Goal: Information Seeking & Learning: Learn about a topic

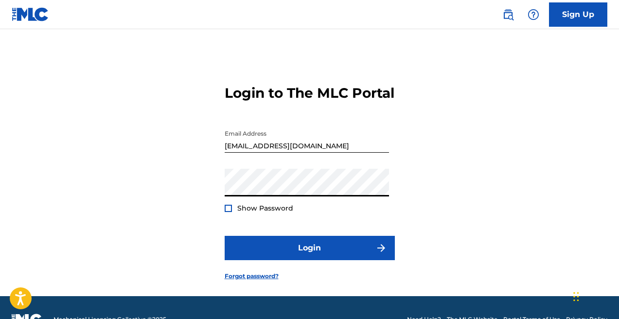
click at [225, 236] on button "Login" at bounding box center [310, 248] width 170 height 24
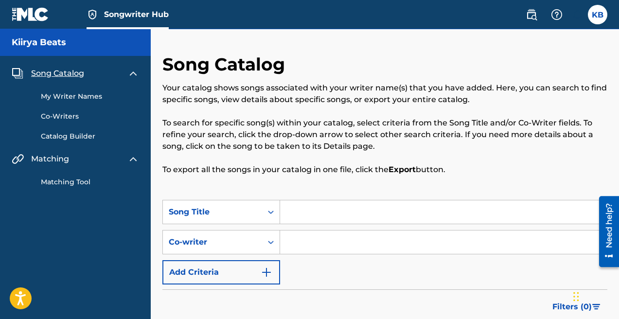
click at [62, 182] on link "Matching Tool" at bounding box center [90, 182] width 98 height 10
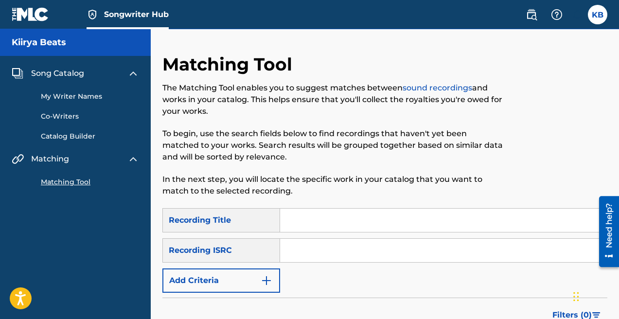
click at [61, 96] on link "My Writer Names" at bounding box center [90, 96] width 98 height 10
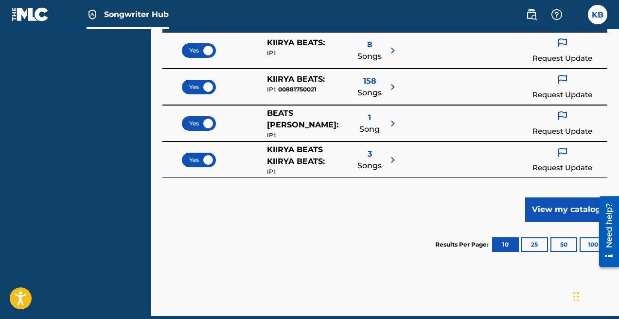
scroll to position [272, 0]
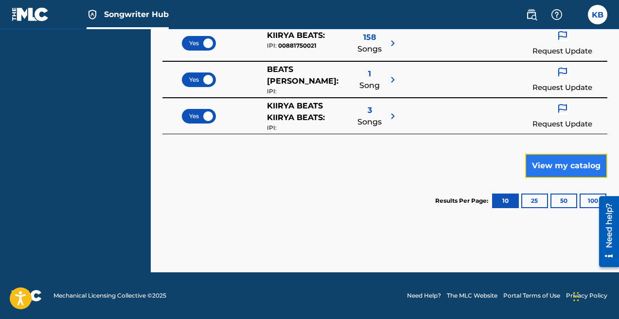
click at [575, 173] on button "View my catalog" at bounding box center [566, 166] width 82 height 24
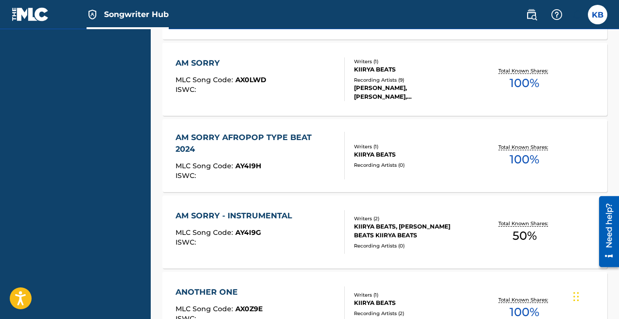
scroll to position [931, 0]
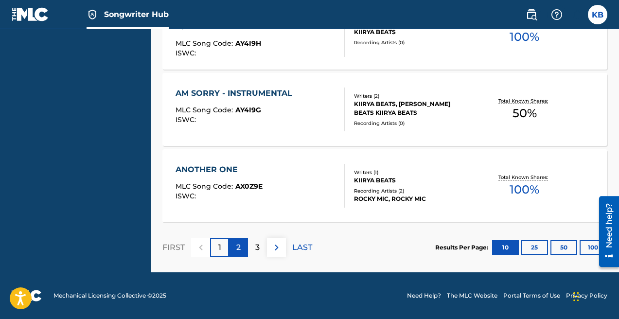
click at [239, 248] on p "2" at bounding box center [238, 248] width 4 height 12
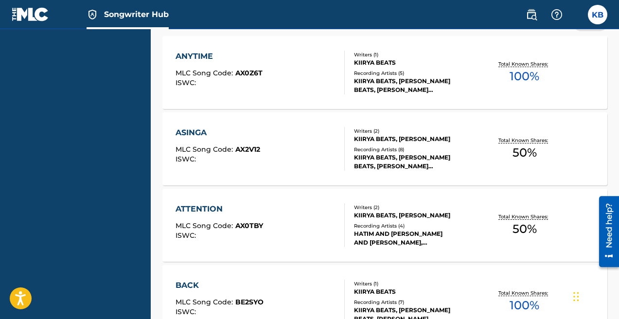
scroll to position [367, 0]
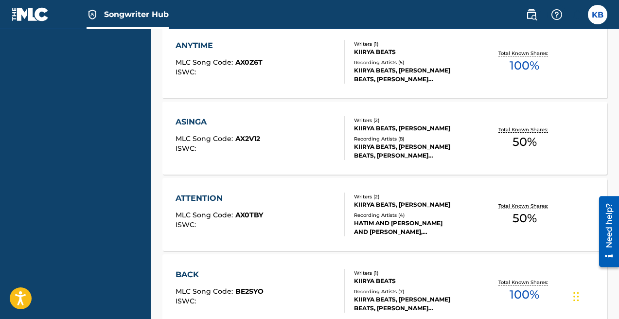
click at [382, 200] on div "KIIRYA BEATS, [PERSON_NAME]" at bounding box center [402, 204] width 96 height 9
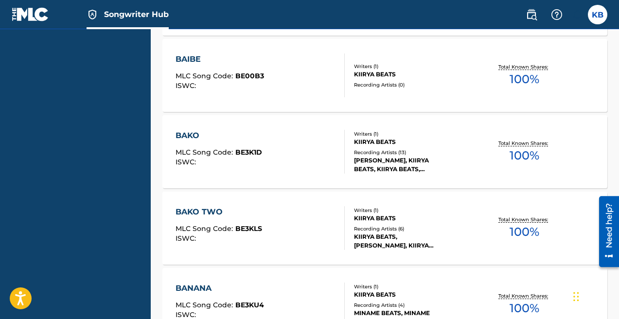
scroll to position [931, 0]
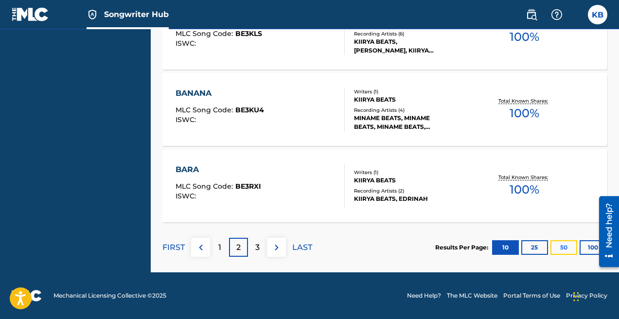
click at [566, 247] on button "50" at bounding box center [564, 247] width 27 height 15
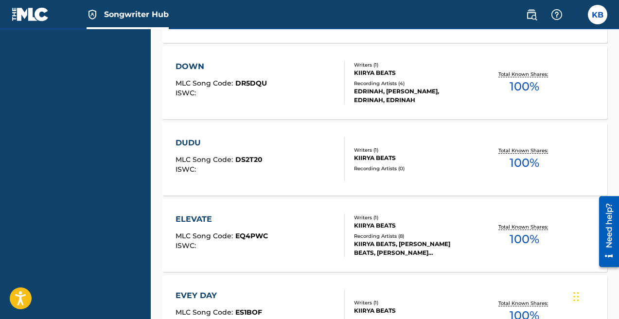
scroll to position [3985, 0]
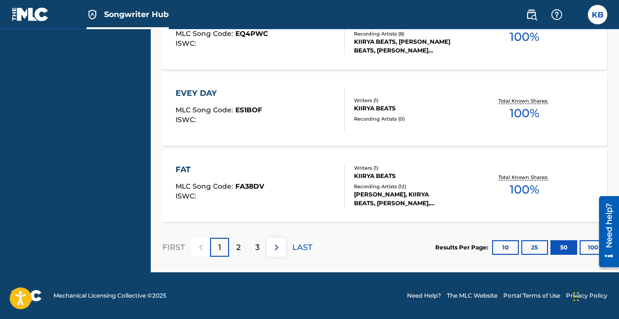
click at [364, 105] on div "KIIRYA BEATS" at bounding box center [402, 108] width 96 height 9
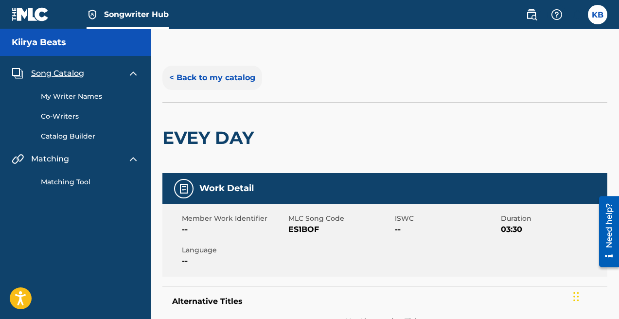
click at [215, 78] on button "< Back to my catalog" at bounding box center [212, 78] width 100 height 24
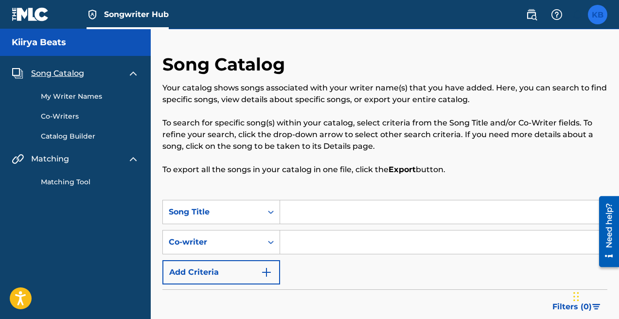
click at [593, 16] on label at bounding box center [597, 14] width 19 height 19
click at [598, 15] on input "KB Kiirya Beats [EMAIL_ADDRESS][DOMAIN_NAME] Notification Preferences Profile L…" at bounding box center [598, 15] width 0 height 0
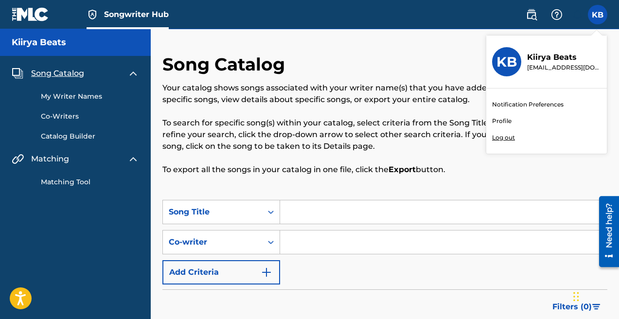
click at [502, 117] on link "Profile" at bounding box center [501, 121] width 19 height 9
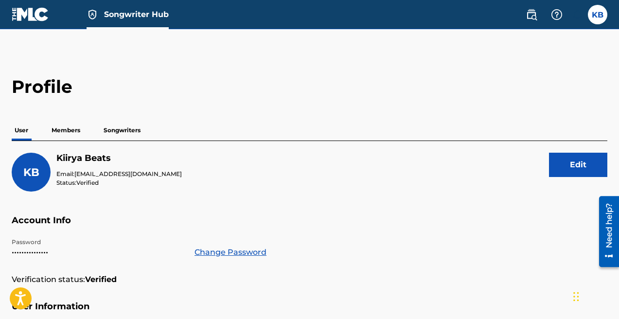
click at [67, 125] on p "Members" at bounding box center [66, 130] width 35 height 20
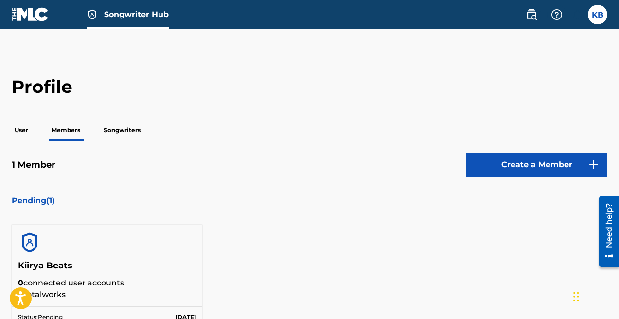
click at [123, 132] on p "Songwriters" at bounding box center [122, 130] width 43 height 20
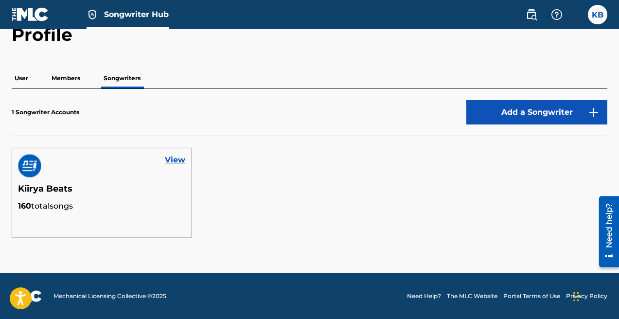
scroll to position [53, 0]
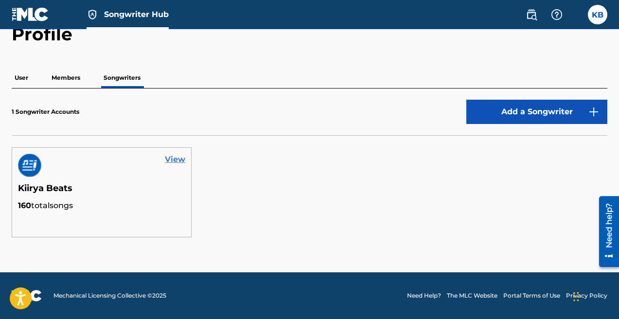
click at [170, 160] on link "View" at bounding box center [175, 160] width 20 height 12
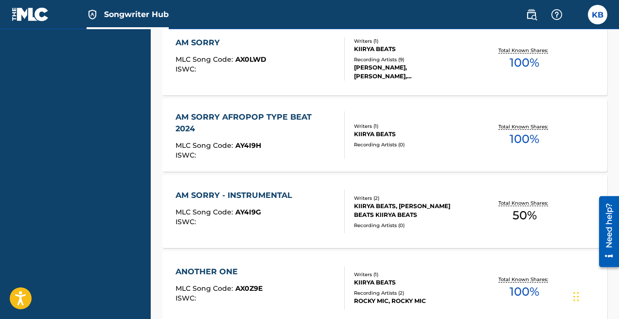
scroll to position [931, 0]
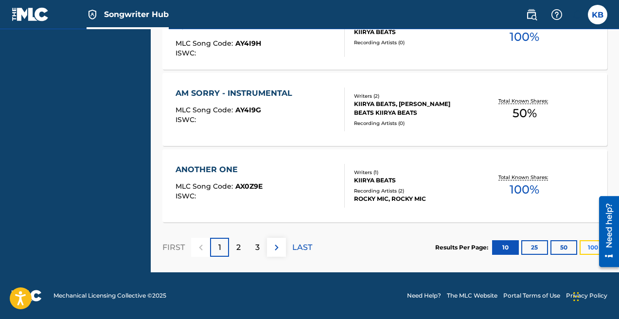
click at [588, 248] on button "100" at bounding box center [593, 247] width 27 height 15
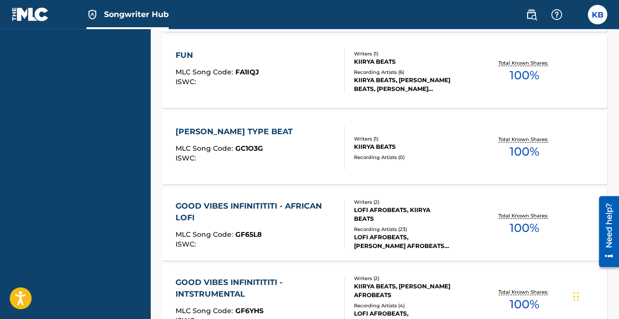
scroll to position [4420, 0]
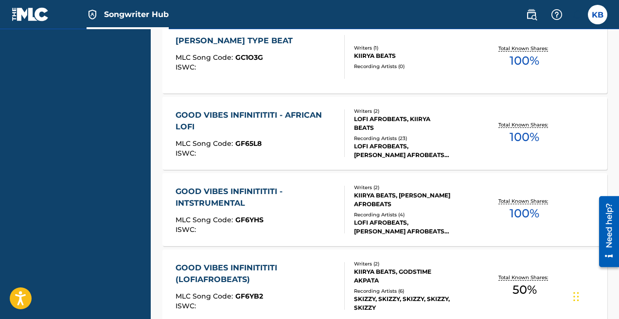
click at [374, 113] on div "Writers ( 2 )" at bounding box center [402, 111] width 96 height 7
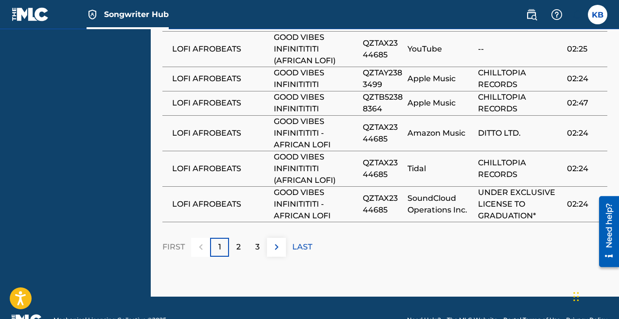
scroll to position [1094, 0]
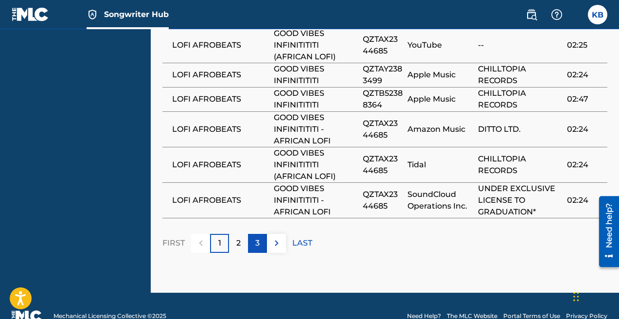
click at [258, 237] on p "3" at bounding box center [257, 243] width 4 height 12
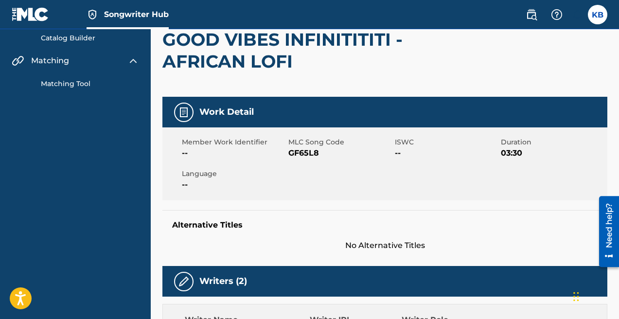
scroll to position [0, 0]
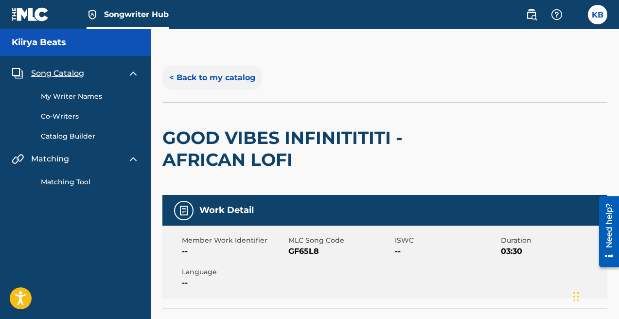
click at [183, 77] on button "< Back to my catalog" at bounding box center [212, 78] width 100 height 24
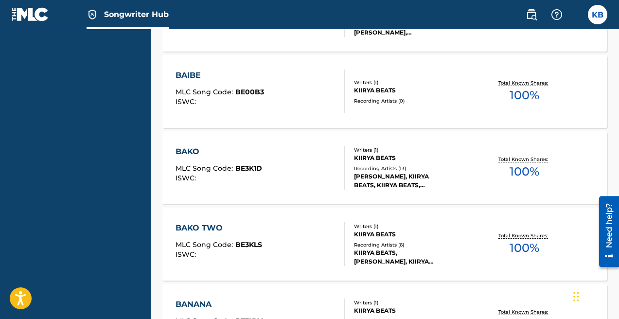
scroll to position [1318, 0]
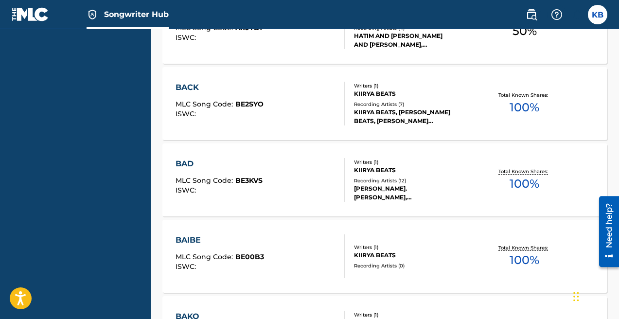
click at [390, 190] on div "[PERSON_NAME].[PERSON_NAME], [PERSON_NAME].F.K BEATS, KG BEATS, [PERSON_NAME].[…" at bounding box center [402, 193] width 96 height 18
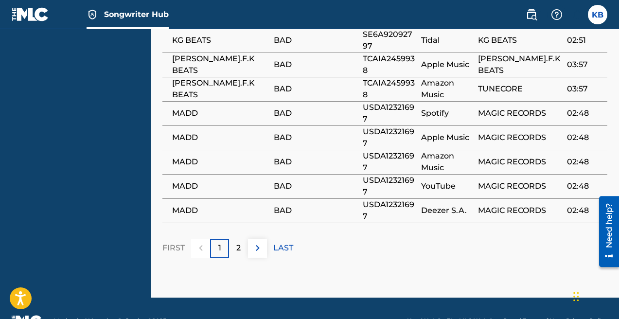
scroll to position [872, 0]
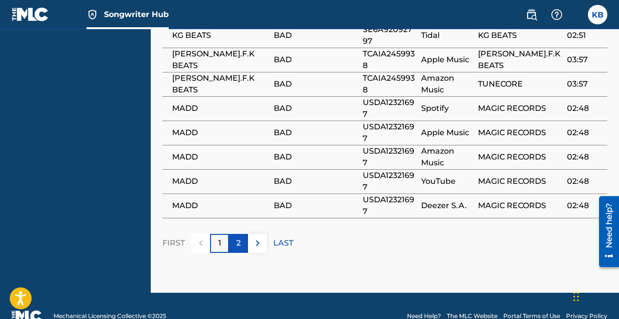
click at [239, 237] on p "2" at bounding box center [238, 243] width 4 height 12
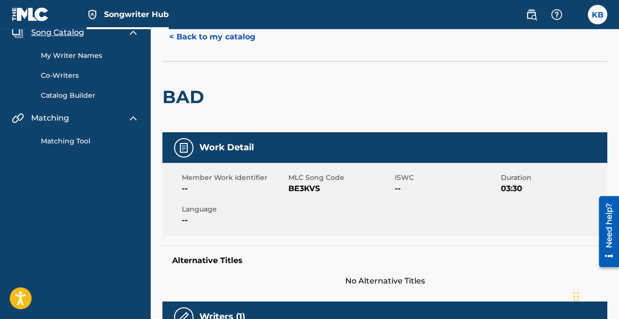
scroll to position [0, 0]
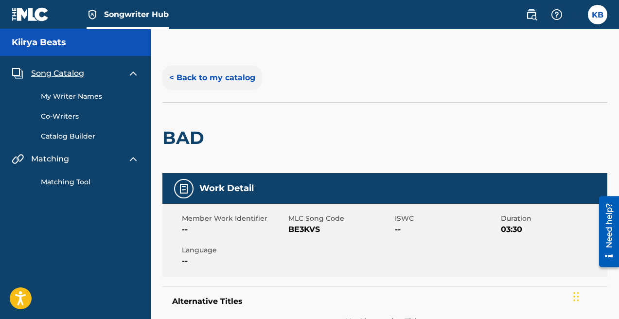
click at [225, 80] on button "< Back to my catalog" at bounding box center [212, 78] width 100 height 24
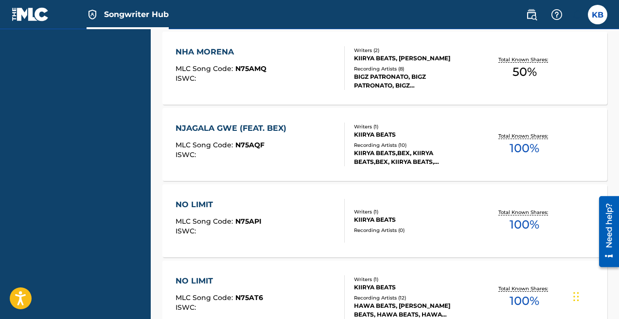
scroll to position [7667, 0]
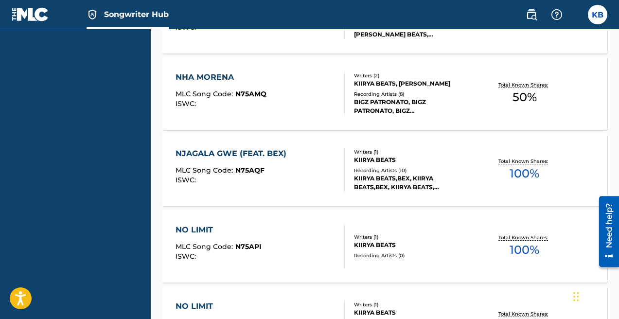
click at [381, 79] on div "KIIRYA BEATS, [PERSON_NAME]" at bounding box center [402, 83] width 96 height 9
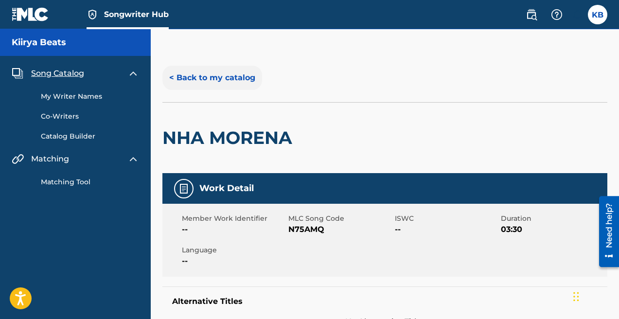
click at [219, 80] on button "< Back to my catalog" at bounding box center [212, 78] width 100 height 24
